Goal: Task Accomplishment & Management: Use online tool/utility

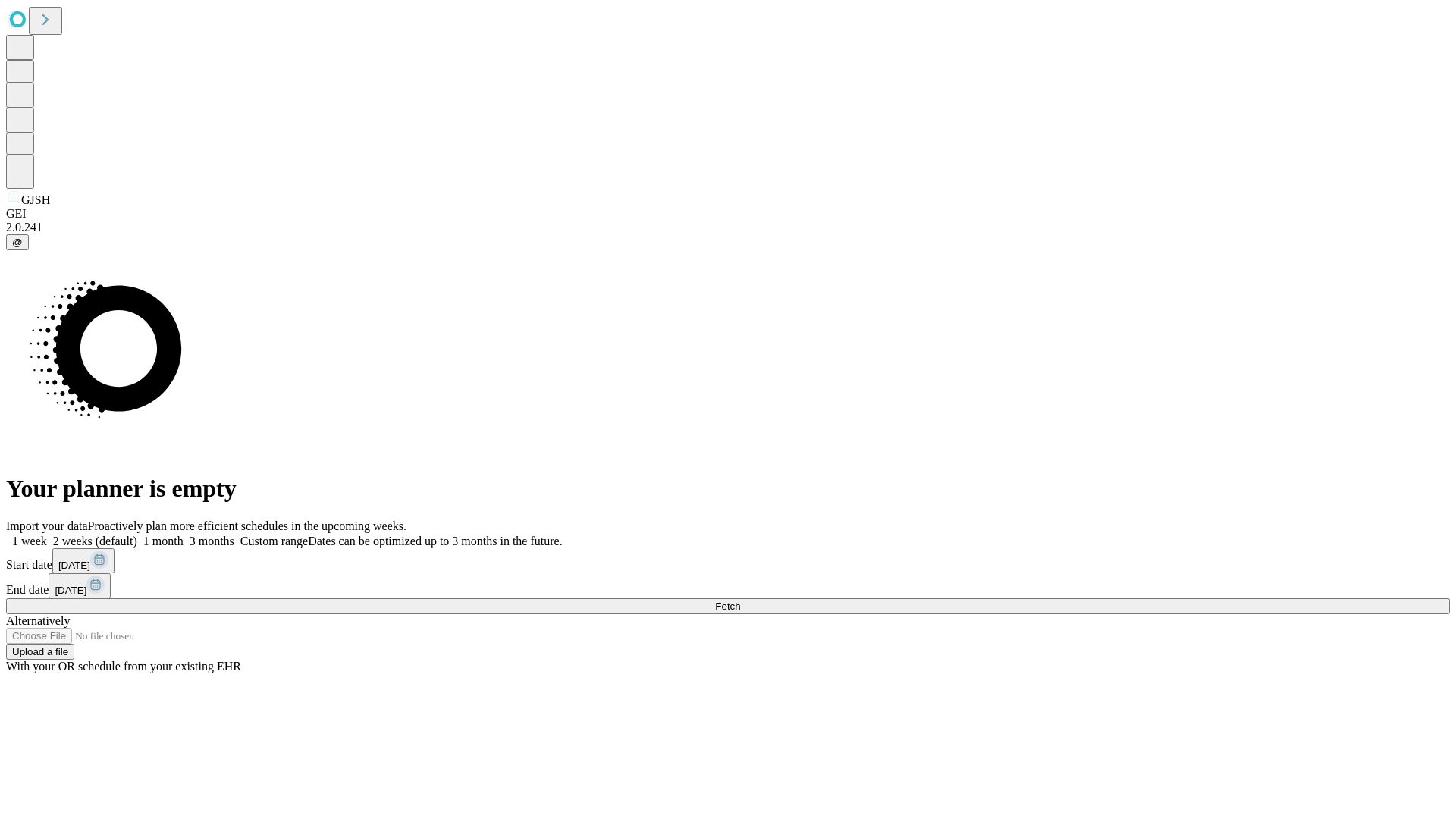
click at [740, 601] on span "Fetch" at bounding box center [728, 606] width 25 height 12
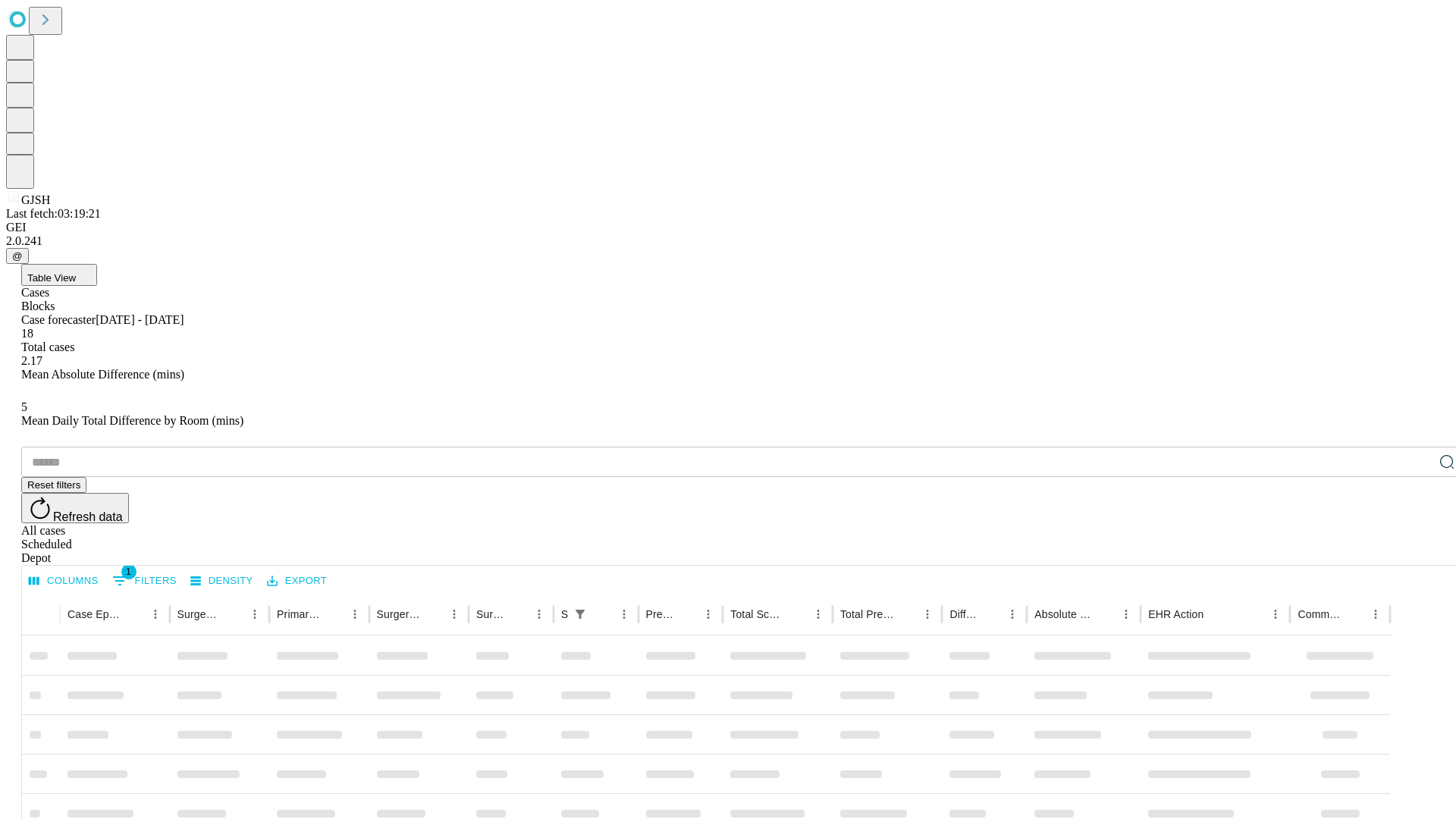
click at [1417, 552] on div "Depot" at bounding box center [744, 558] width 1444 height 13
